Goal: Find specific page/section: Find specific page/section

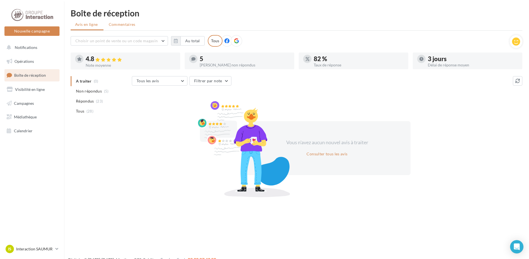
click at [117, 25] on span "Commentaires" at bounding box center [122, 24] width 27 height 5
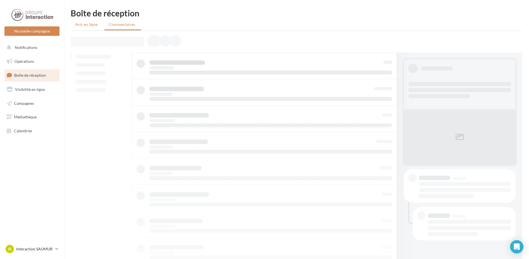
click at [87, 26] on span "Avis en ligne" at bounding box center [86, 25] width 23 height 6
